Goal: Browse casually: Explore the website without a specific task or goal

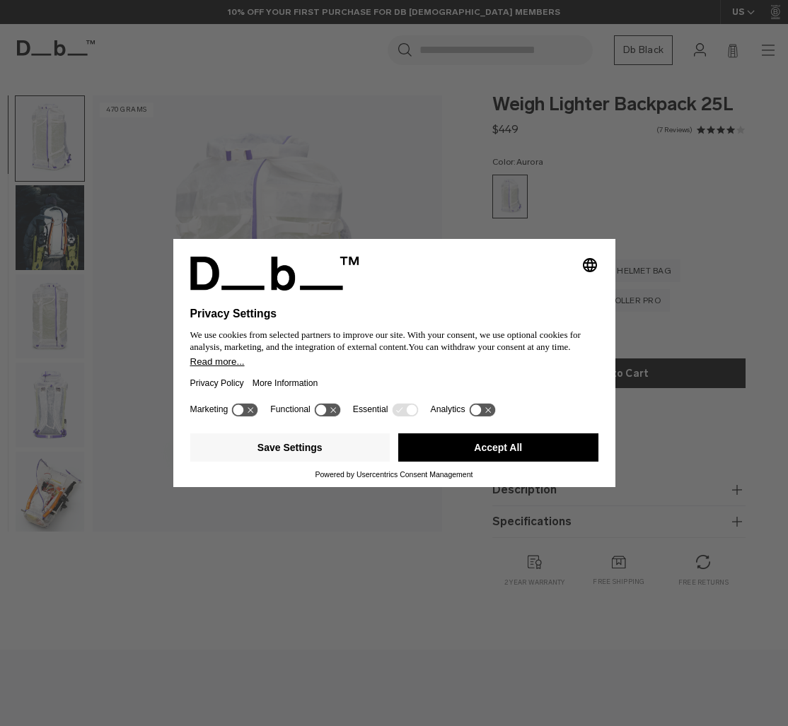
click at [591, 178] on div "Selecting an option will immediately change the language Privacy Settings We us…" at bounding box center [394, 363] width 788 height 726
click at [44, 54] on div "Selecting an option will immediately change the language Privacy Settings We us…" at bounding box center [394, 363] width 788 height 726
click at [511, 458] on button "Accept All" at bounding box center [498, 448] width 200 height 28
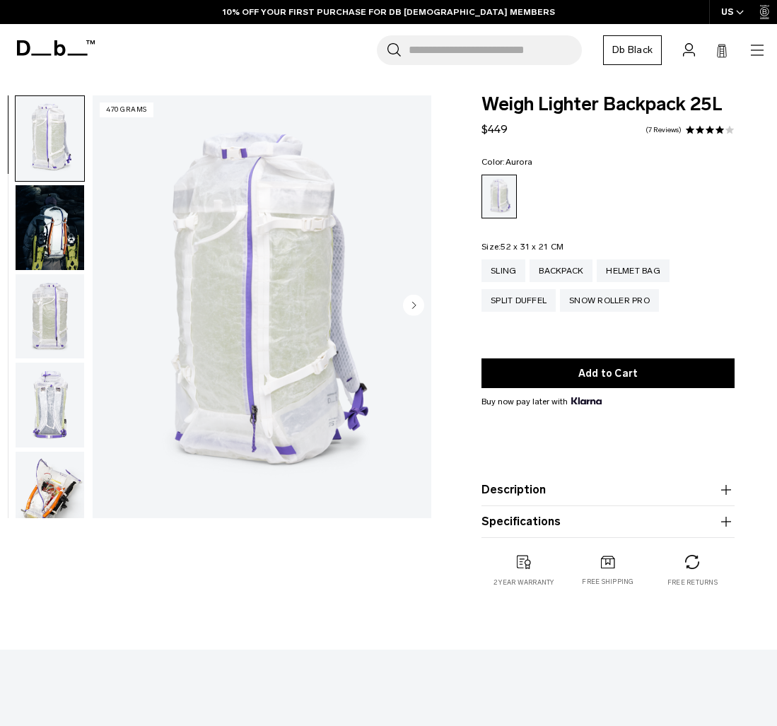
click at [78, 50] on icon at bounding box center [56, 48] width 78 height 16
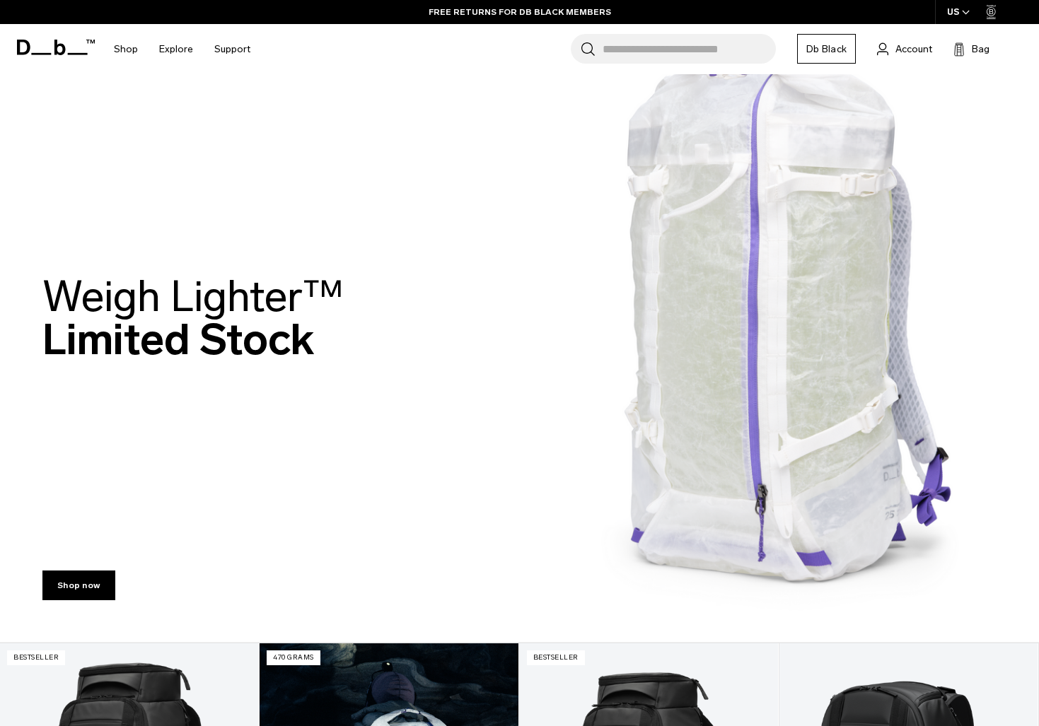
scroll to position [3, 0]
